Goal: Information Seeking & Learning: Find specific fact

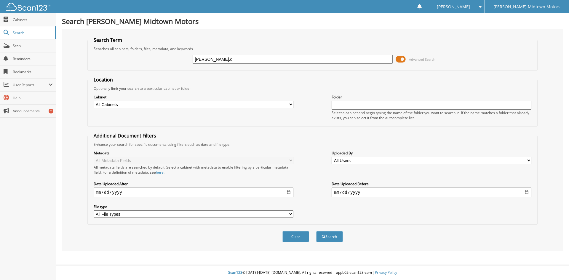
type input "[PERSON_NAME],d"
click at [316, 231] on button "Search" at bounding box center [329, 236] width 27 height 11
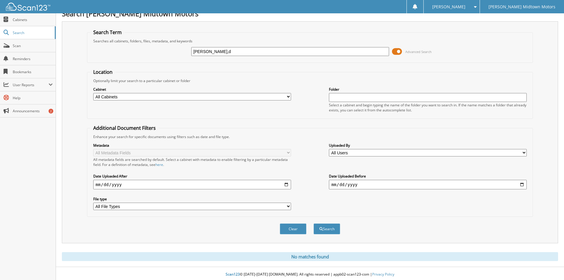
scroll to position [10, 0]
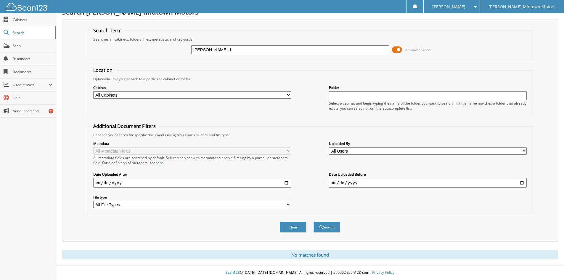
click at [207, 50] on input "cox,d" at bounding box center [290, 49] width 198 height 9
type input "cox,donne"
click at [314, 222] on button "Search" at bounding box center [327, 227] width 27 height 11
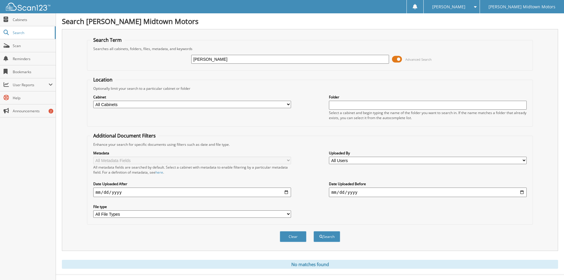
click at [228, 60] on input "cox,donne" at bounding box center [290, 59] width 198 height 9
type input "[PERSON_NAME]"
click at [314, 231] on button "Search" at bounding box center [327, 236] width 27 height 11
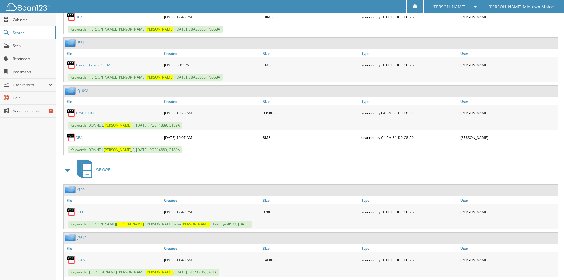
scroll to position [3674, 0]
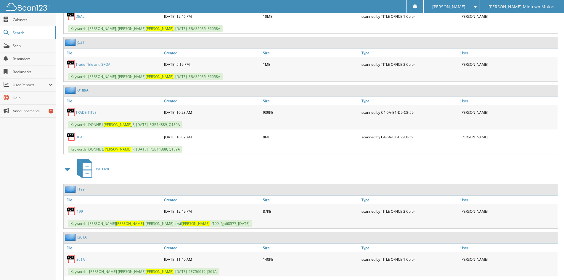
click at [80, 137] on link "DEAL" at bounding box center [80, 137] width 9 height 5
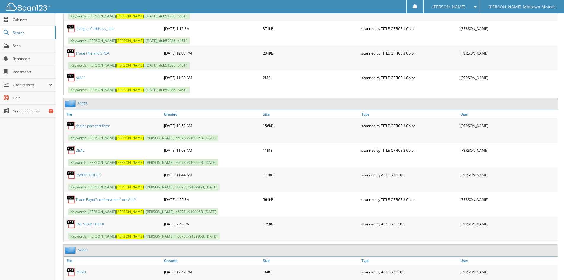
scroll to position [2933, 0]
